Goal: Task Accomplishment & Management: Manage account settings

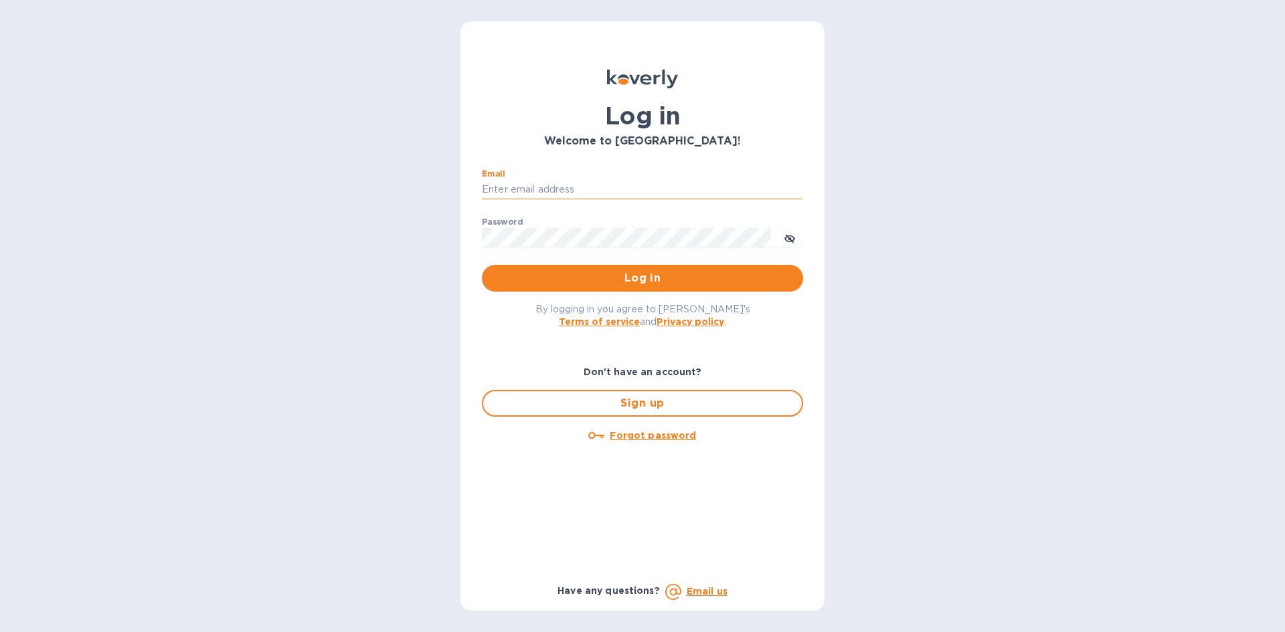
click at [554, 193] on input "Email" at bounding box center [642, 190] width 321 height 20
type input "[EMAIL_ADDRESS][DOMAIN_NAME]"
click at [482, 265] on button "Log in" at bounding box center [642, 278] width 321 height 27
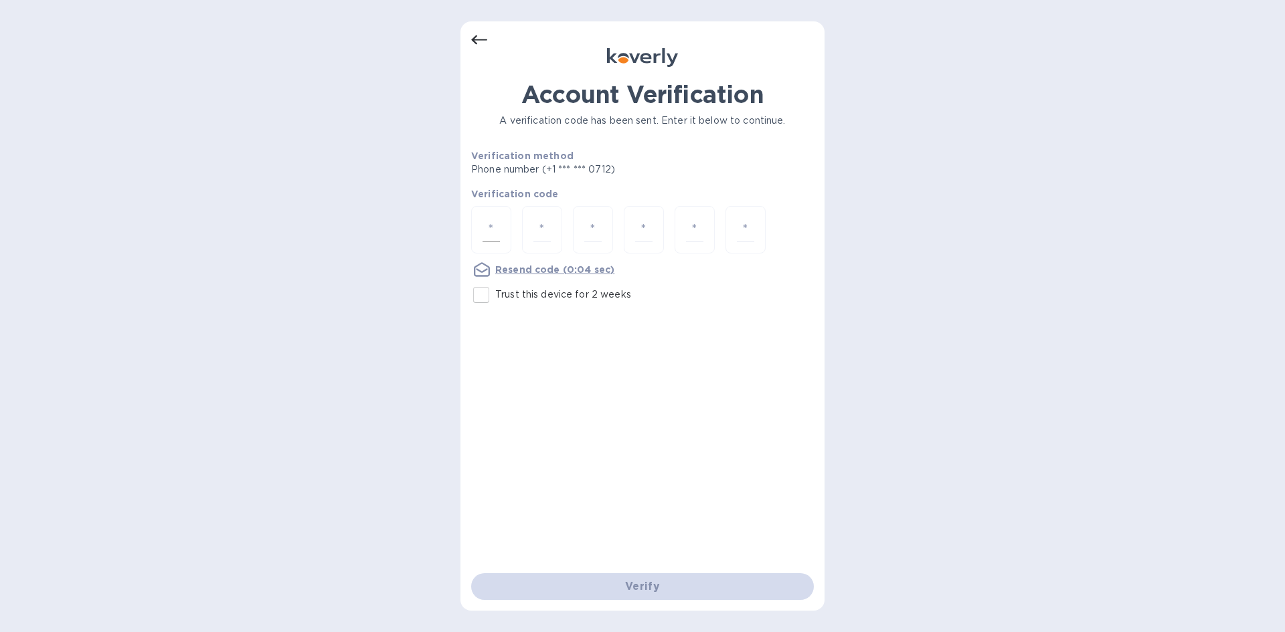
click at [482, 217] on div at bounding box center [491, 230] width 40 height 48
type input "3"
type input "0"
type input "9"
type input "1"
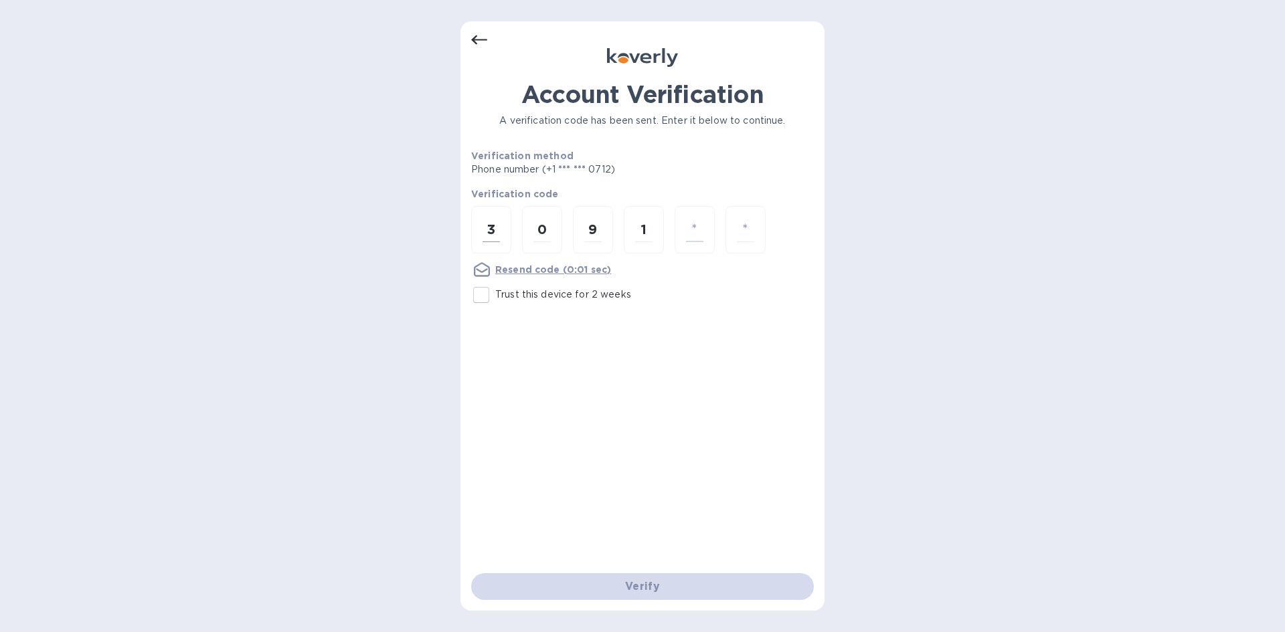
type input "5"
type input "2"
